Goal: Information Seeking & Learning: Learn about a topic

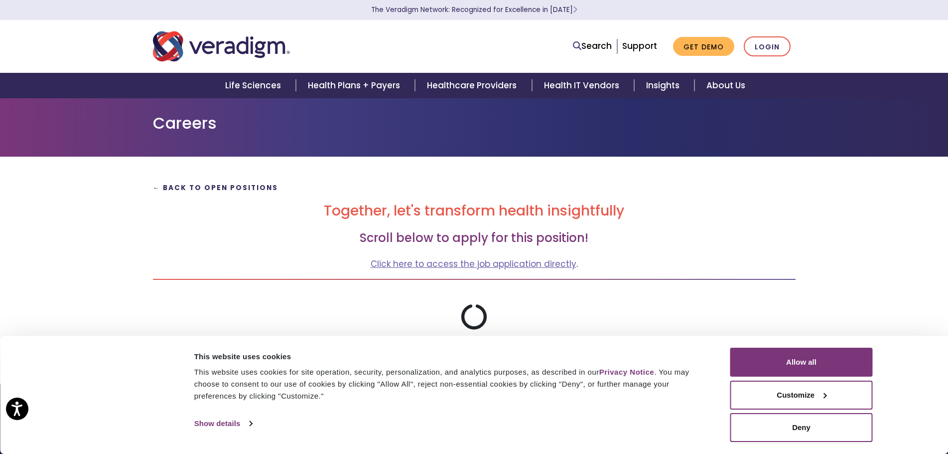
click at [194, 190] on strong "← Back to Open Positions" at bounding box center [216, 187] width 126 height 9
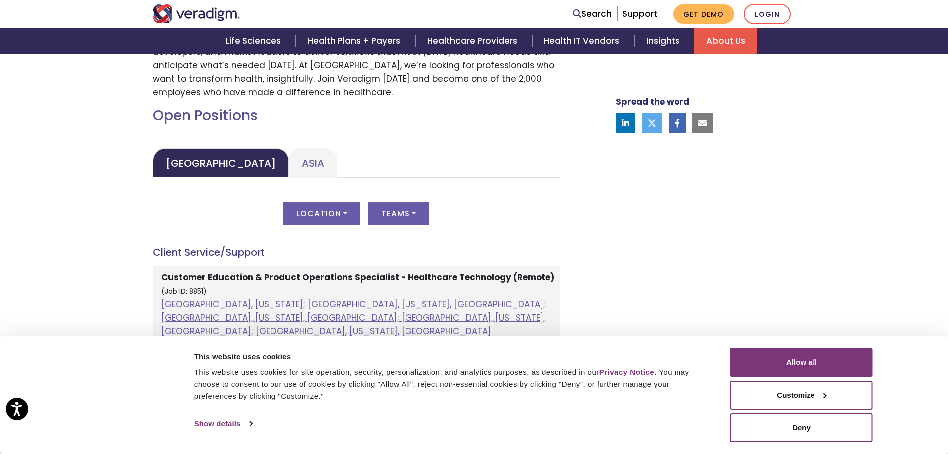
scroll to position [399, 0]
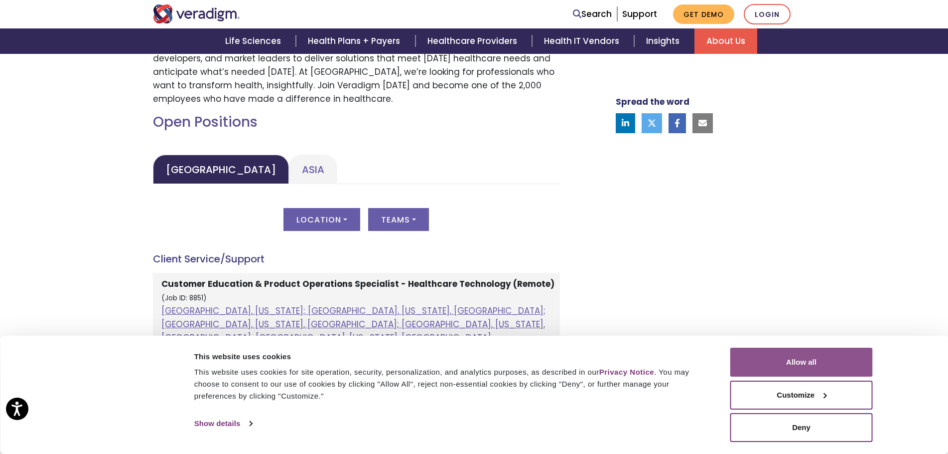
click at [823, 363] on button "Allow all" at bounding box center [802, 361] width 143 height 29
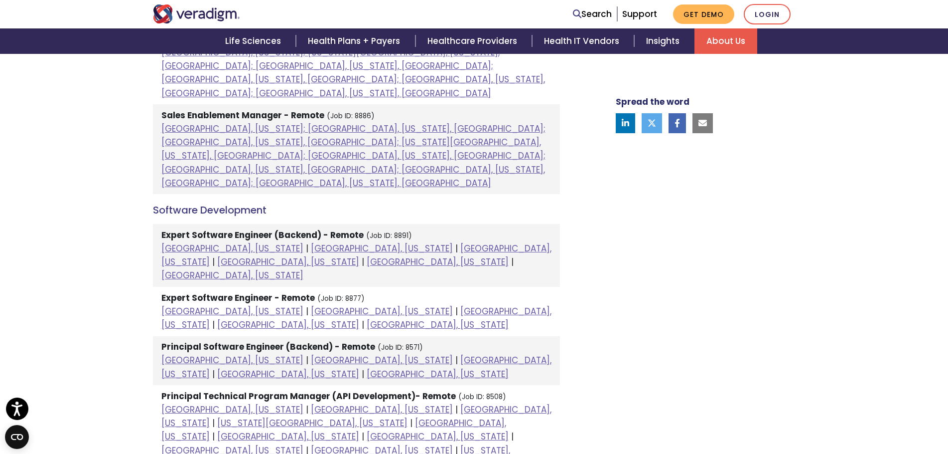
scroll to position [1196, 0]
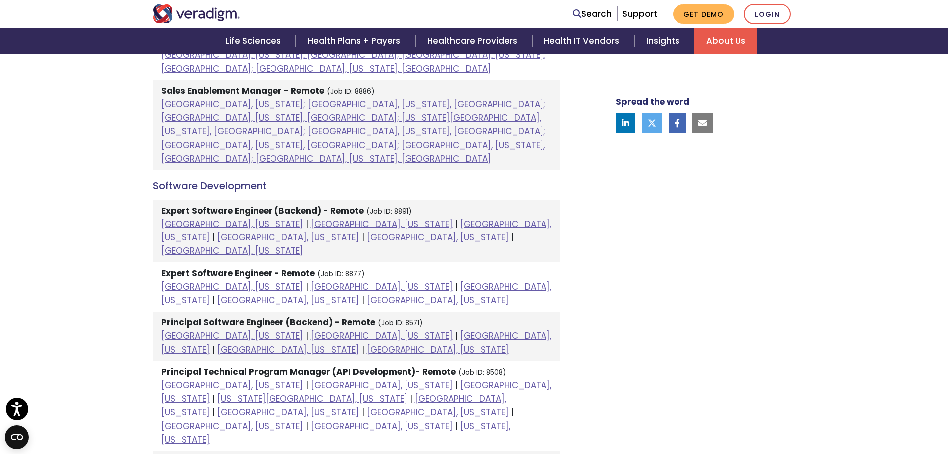
click at [264, 365] on strong "Principal Technical Program Manager (API Development)- Remote" at bounding box center [308, 371] width 295 height 12
click at [423, 365] on strong "Principal Technical Program Manager (API Development)- Remote" at bounding box center [308, 371] width 295 height 12
click at [304, 420] on link "[GEOGRAPHIC_DATA], [US_STATE]" at bounding box center [232, 426] width 142 height 12
drag, startPoint x: 382, startPoint y: 281, endPoint x: 165, endPoint y: 285, distance: 216.3
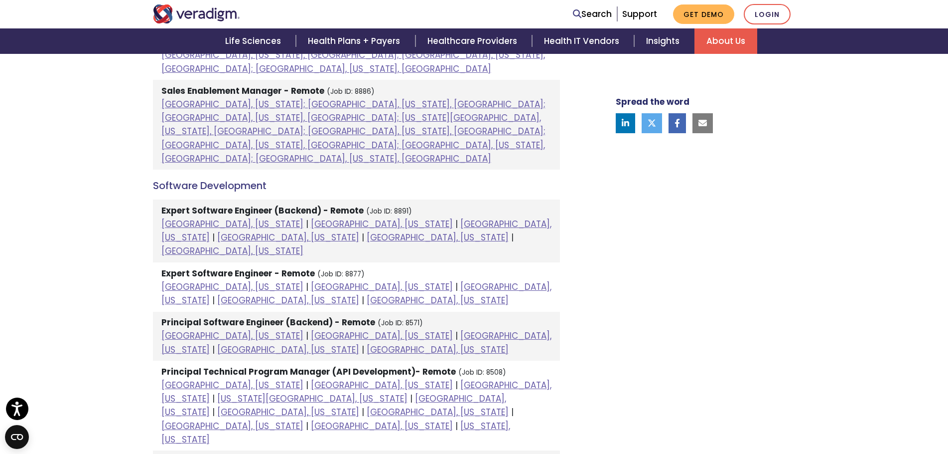
copy li "Technical Program Manager - Remote (Job ID: 8898)"
drag, startPoint x: 378, startPoint y: 284, endPoint x: 164, endPoint y: 289, distance: 213.4
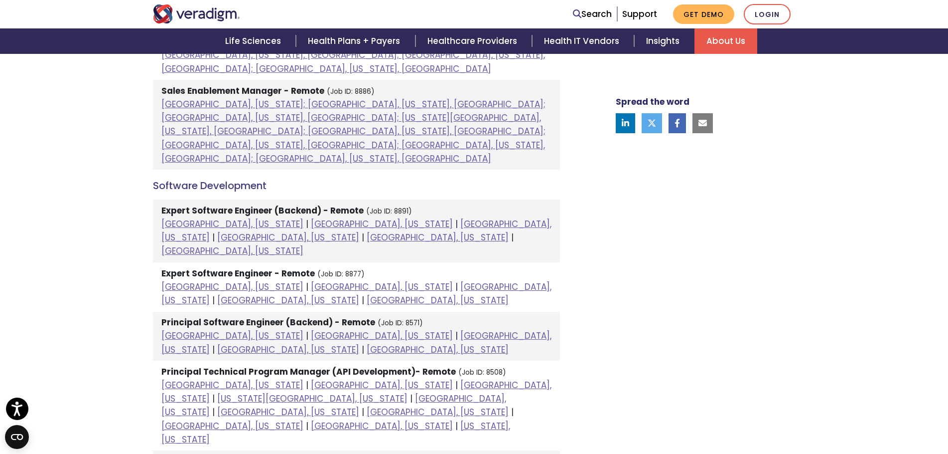
copy li "Technical Program Manager - Remote (Job ID: 8898)"
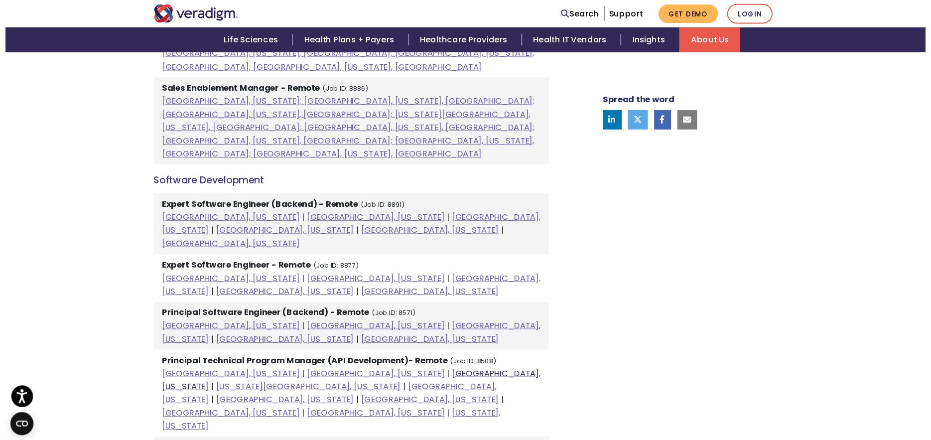
scroll to position [1146, 0]
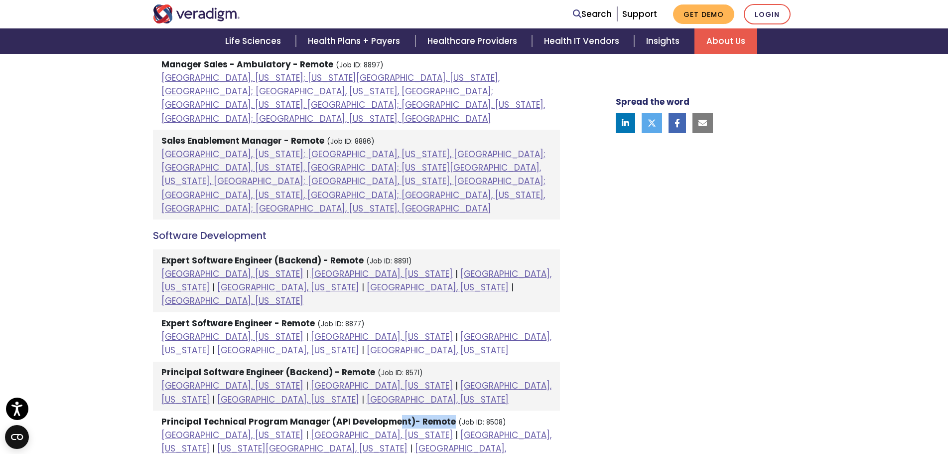
drag, startPoint x: 450, startPoint y: 273, endPoint x: 397, endPoint y: 274, distance: 53.3
click at [397, 415] on strong "Principal Technical Program Manager (API Development)- Remote" at bounding box center [308, 421] width 295 height 12
drag, startPoint x: 505, startPoint y: 274, endPoint x: 160, endPoint y: 264, distance: 345.5
click at [160, 410] on li "Principal Technical Program Manager (API Development)- Remote (Job ID: 8508) [G…" at bounding box center [356, 455] width 407 height 90
copy li "Principal Technical Program Manager (API Development)- Remote (Job ID: 8508)"
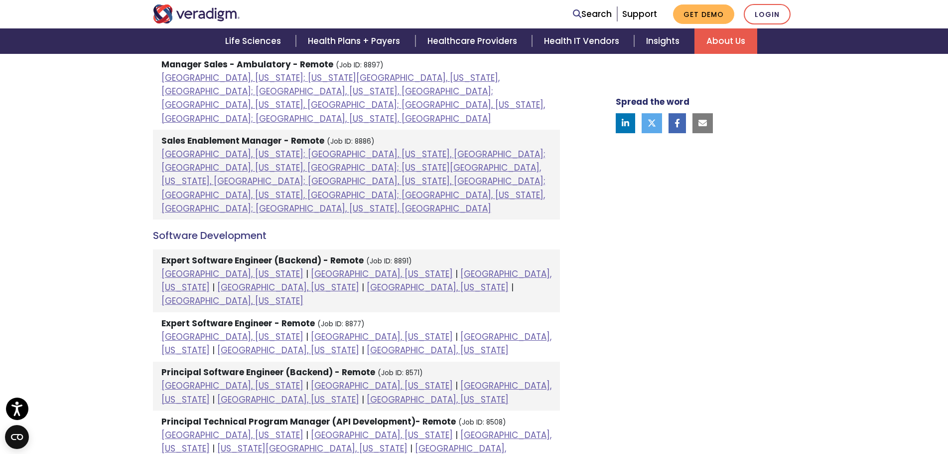
drag, startPoint x: 390, startPoint y: 334, endPoint x: 157, endPoint y: 326, distance: 233.4
copy li "Technical Program Manager - Remote (Job ID: 8898)"
